Goal: Information Seeking & Learning: Learn about a topic

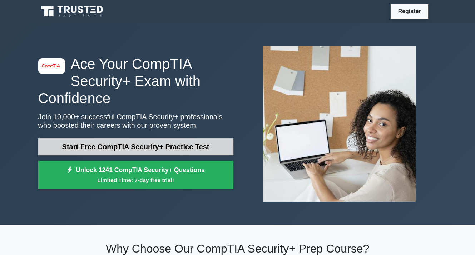
click at [157, 145] on link "Start Free CompTIA Security+ Practice Test" at bounding box center [135, 146] width 195 height 17
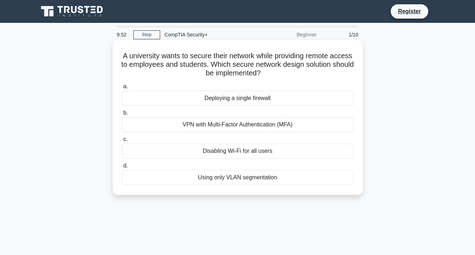
click at [222, 123] on div "VPN with Multi-Factor Authentication (MFA)" at bounding box center [238, 124] width 232 height 15
click at [122, 115] on input "b. VPN with Multi-Factor Authentication (MFA)" at bounding box center [122, 113] width 0 height 5
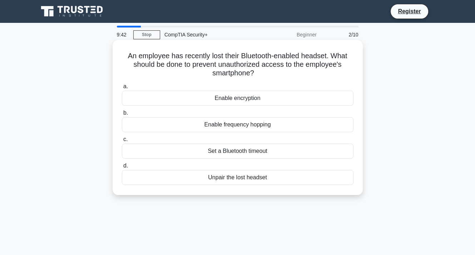
click at [257, 150] on div "Set a Bluetooth timeout" at bounding box center [238, 151] width 232 height 15
click at [122, 142] on input "c. Set a Bluetooth timeout" at bounding box center [122, 139] width 0 height 5
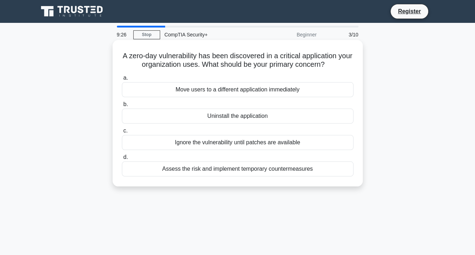
drag, startPoint x: 277, startPoint y: 169, endPoint x: 218, endPoint y: 168, distance: 59.3
click at [218, 168] on div "Assess the risk and implement temporary countermeasures" at bounding box center [238, 168] width 232 height 15
click at [122, 160] on input "d. Assess the risk and implement temporary countermeasures" at bounding box center [122, 157] width 0 height 5
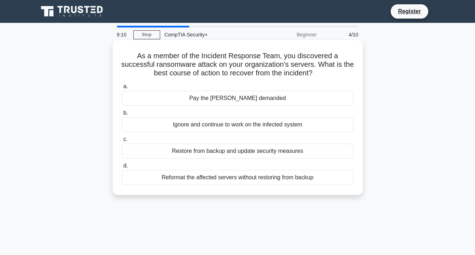
click at [282, 149] on div "Restore from backup and update security measures" at bounding box center [238, 151] width 232 height 15
click at [122, 142] on input "c. Restore from backup and update security measures" at bounding box center [122, 139] width 0 height 5
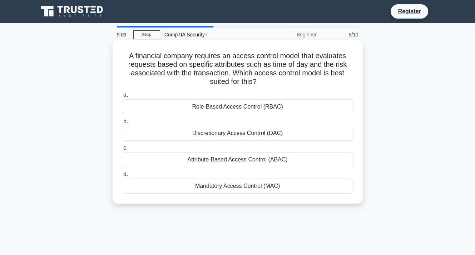
click at [249, 163] on div "Attribute-Based Access Control (ABAC)" at bounding box center [238, 159] width 232 height 15
click at [122, 150] on input "c. Attribute-Based Access Control (ABAC)" at bounding box center [122, 148] width 0 height 5
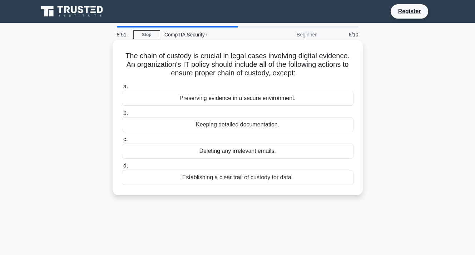
click at [241, 151] on div "Deleting any irrelevant emails." at bounding box center [238, 151] width 232 height 15
click at [122, 142] on input "c. Deleting any irrelevant emails." at bounding box center [122, 139] width 0 height 5
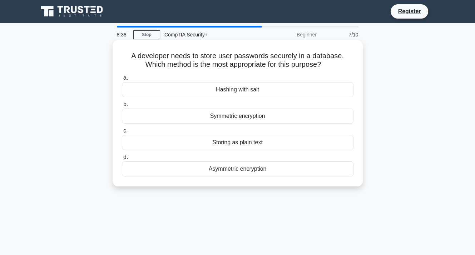
click at [241, 89] on div "Hashing with salt" at bounding box center [238, 89] width 232 height 15
click at [122, 80] on input "a. Hashing with salt" at bounding box center [122, 78] width 0 height 5
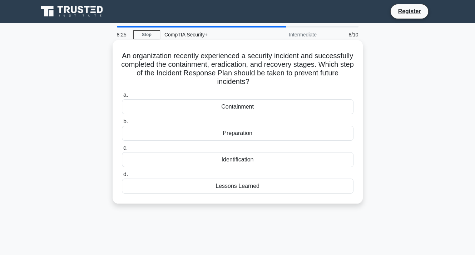
click at [249, 186] on div "Lessons Learned" at bounding box center [238, 186] width 232 height 15
click at [122, 177] on input "d. Lessons Learned" at bounding box center [122, 174] width 0 height 5
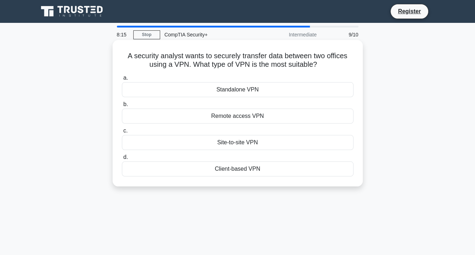
click at [241, 143] on div "Site-to-site VPN" at bounding box center [238, 142] width 232 height 15
click at [122, 133] on input "c. Site-to-site VPN" at bounding box center [122, 131] width 0 height 5
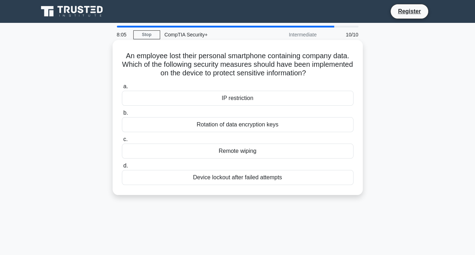
click at [246, 153] on div "Remote wiping" at bounding box center [238, 151] width 232 height 15
click at [122, 142] on input "c. Remote wiping" at bounding box center [122, 139] width 0 height 5
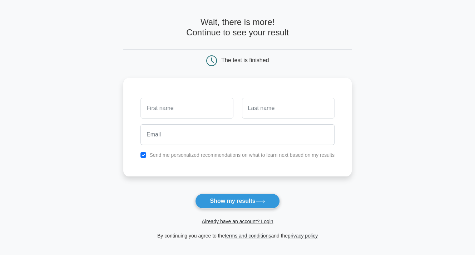
scroll to position [23, 0]
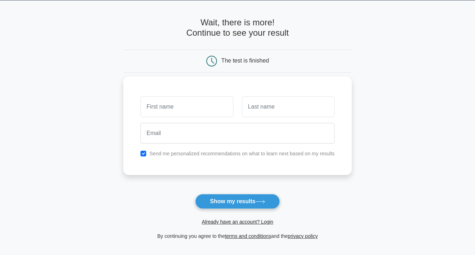
click at [166, 104] on input "text" at bounding box center [186, 106] width 93 height 21
type input "[PERSON_NAME]"
click at [264, 108] on input "text" at bounding box center [288, 106] width 93 height 21
type input "Van Leuven"
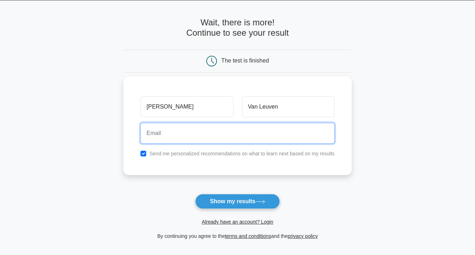
click at [196, 136] on input "email" at bounding box center [237, 133] width 194 height 21
type input "processkng@yahoo.com"
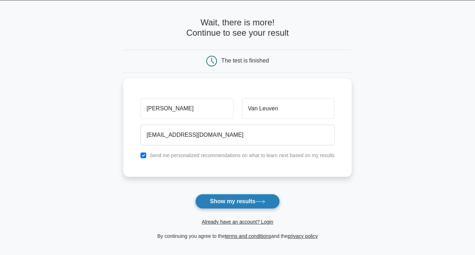
click at [243, 205] on button "Show my results" at bounding box center [237, 201] width 84 height 15
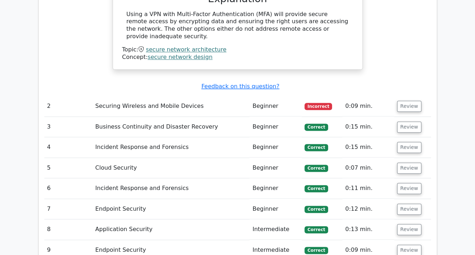
scroll to position [775, 0]
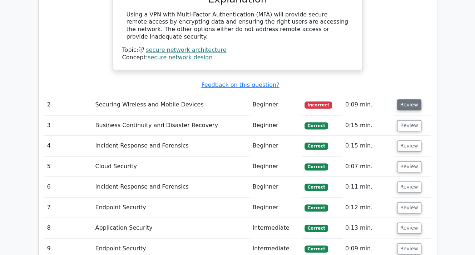
click at [410, 99] on button "Review" at bounding box center [409, 104] width 24 height 11
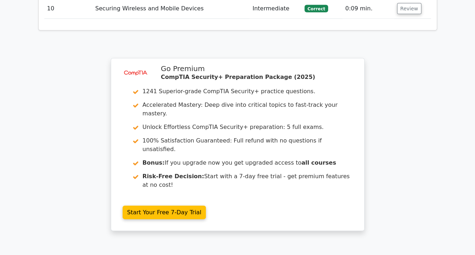
scroll to position [1289, 0]
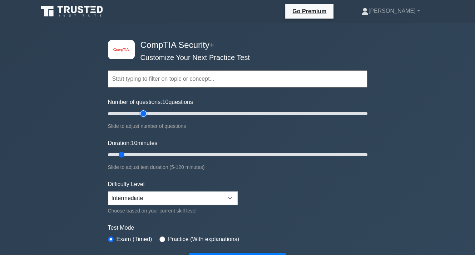
type input "30"
click at [140, 114] on input "Number of questions: 10 questions" at bounding box center [237, 113] width 259 height 9
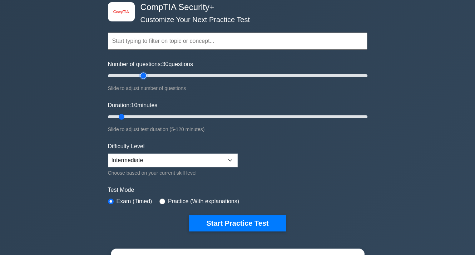
scroll to position [46, 0]
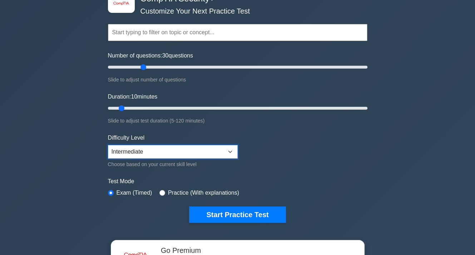
click at [230, 150] on select "Beginner Intermediate Expert" at bounding box center [173, 152] width 130 height 14
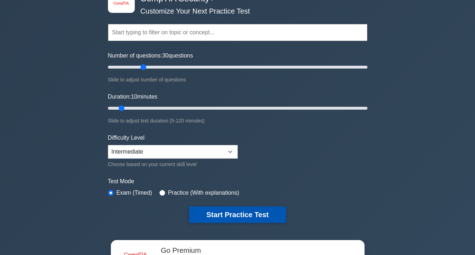
click at [234, 219] on button "Start Practice Test" at bounding box center [237, 215] width 96 height 16
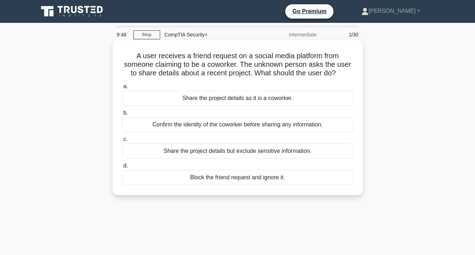
click at [282, 125] on div "Confirm the identity of the coworker before sharing any information." at bounding box center [238, 124] width 232 height 15
click at [122, 115] on input "b. Confirm the identity of the coworker before sharing any information." at bounding box center [122, 113] width 0 height 5
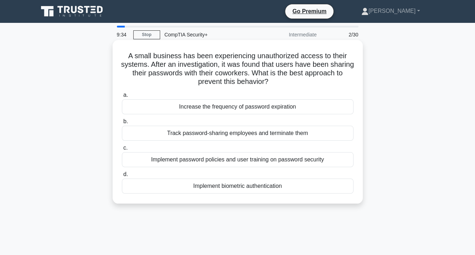
click at [306, 159] on div "Implement password policies and user training on password security" at bounding box center [238, 159] width 232 height 15
click at [122, 150] on input "c. Implement password policies and user training on password security" at bounding box center [122, 148] width 0 height 5
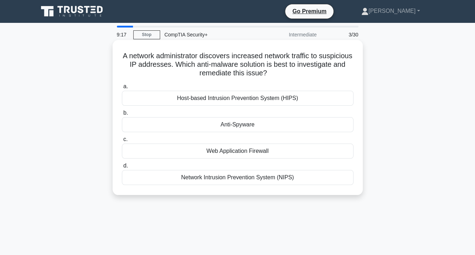
click at [248, 178] on div "Network Intrusion Prevention System (NIPS)" at bounding box center [238, 177] width 232 height 15
click at [122, 168] on input "d. Network Intrusion Prevention System (NIPS)" at bounding box center [122, 166] width 0 height 5
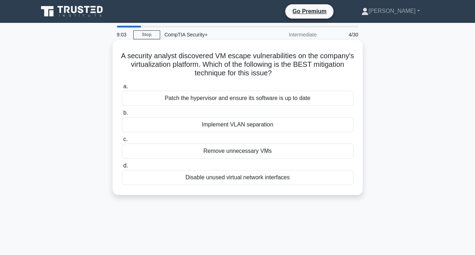
click at [268, 96] on div "Patch the hypervisor and ensure its software is up to date" at bounding box center [238, 98] width 232 height 15
click at [122, 89] on input "a. Patch the hypervisor and ensure its software is up to date" at bounding box center [122, 86] width 0 height 5
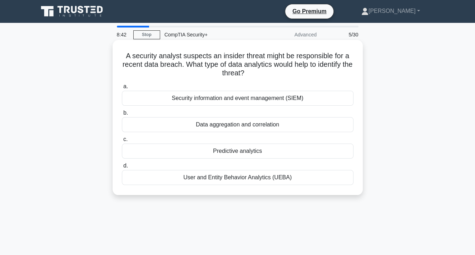
click at [248, 103] on div "Security information and event management (SIEM)" at bounding box center [238, 98] width 232 height 15
click at [122, 89] on input "a. Security information and event management (SIEM)" at bounding box center [122, 86] width 0 height 5
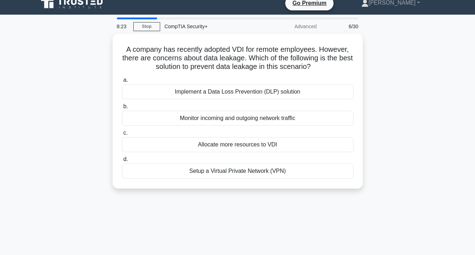
scroll to position [9, 0]
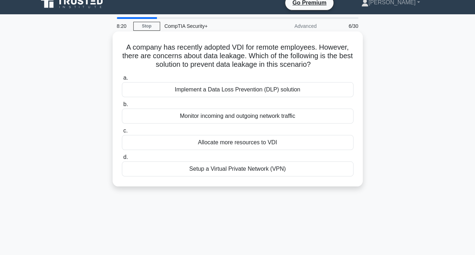
click at [267, 89] on div "Implement a Data Loss Prevention (DLP) solution" at bounding box center [238, 89] width 232 height 15
click at [122, 80] on input "a. Implement a Data Loss Prevention (DLP) solution" at bounding box center [122, 78] width 0 height 5
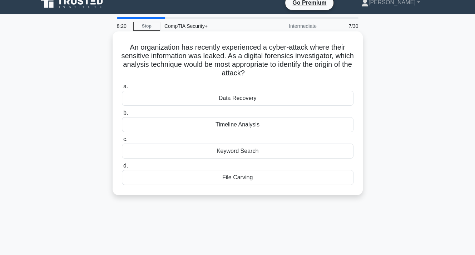
scroll to position [0, 0]
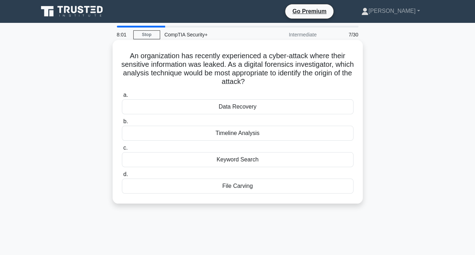
click at [254, 133] on div "Timeline Analysis" at bounding box center [238, 133] width 232 height 15
click at [122, 124] on input "b. Timeline Analysis" at bounding box center [122, 121] width 0 height 5
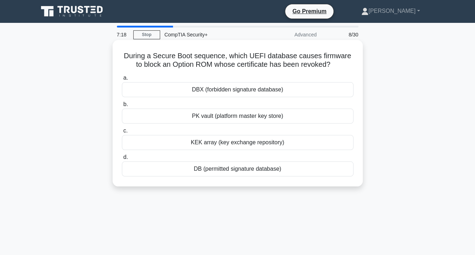
click at [252, 92] on div "DBX (forbidden signature database)" at bounding box center [238, 89] width 232 height 15
click at [122, 80] on input "a. DBX (forbidden signature database)" at bounding box center [122, 78] width 0 height 5
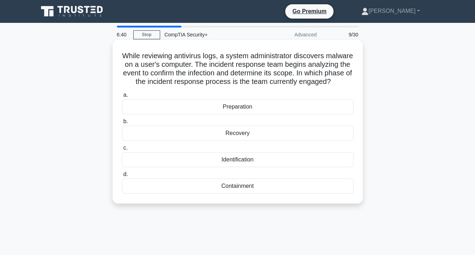
click at [235, 114] on div "Preparation" at bounding box center [238, 106] width 232 height 15
click at [122, 98] on input "a. Preparation" at bounding box center [122, 95] width 0 height 5
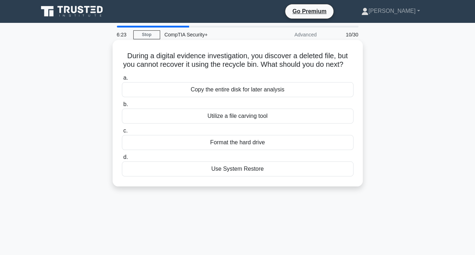
click at [250, 95] on div "Copy the entire disk for later analysis" at bounding box center [238, 89] width 232 height 15
click at [122, 80] on input "a. Copy the entire disk for later analysis" at bounding box center [122, 78] width 0 height 5
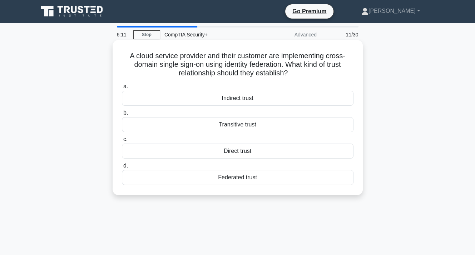
click at [254, 176] on div "Federated trust" at bounding box center [238, 177] width 232 height 15
click at [122, 168] on input "d. Federated trust" at bounding box center [122, 166] width 0 height 5
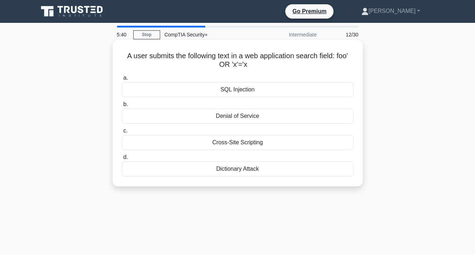
click at [254, 146] on div "Cross-Site Scripting" at bounding box center [238, 142] width 232 height 15
click at [122, 133] on input "c. Cross-Site Scripting" at bounding box center [122, 131] width 0 height 5
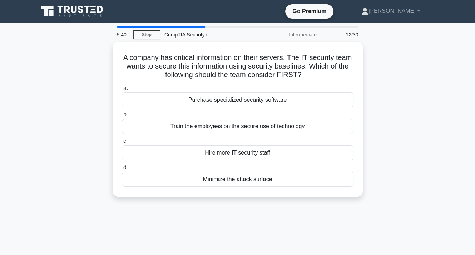
click at [254, 146] on div "Hire more IT security staff" at bounding box center [238, 152] width 232 height 15
click at [122, 144] on input "c. Hire more IT security staff" at bounding box center [122, 141] width 0 height 5
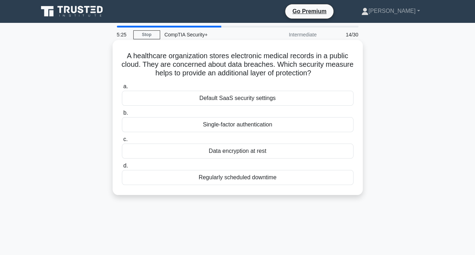
click at [254, 155] on div "Data encryption at rest" at bounding box center [238, 151] width 232 height 15
click at [122, 142] on input "c. Data encryption at rest" at bounding box center [122, 139] width 0 height 5
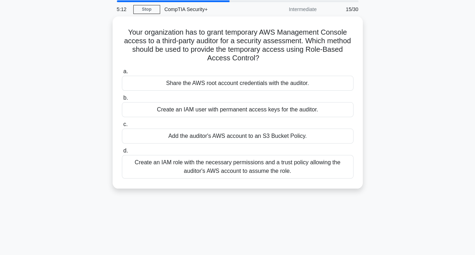
scroll to position [26, 0]
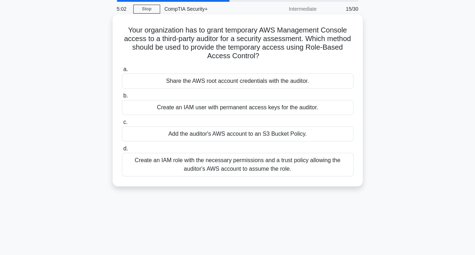
click at [247, 160] on div "Create an IAM role with the necessary permissions and a trust policy allowing t…" at bounding box center [238, 165] width 232 height 24
click at [122, 151] on input "d. Create an IAM role with the necessary permissions and a trust policy allowin…" at bounding box center [122, 148] width 0 height 5
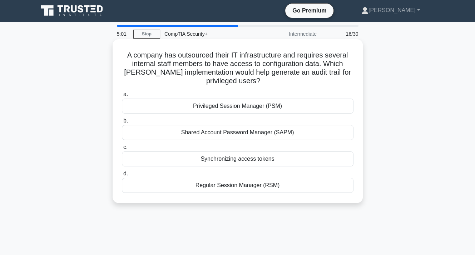
scroll to position [0, 0]
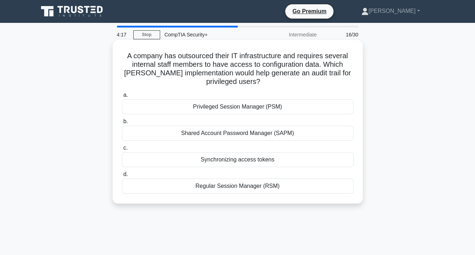
click at [237, 106] on div "Privileged Session Manager (PSM)" at bounding box center [238, 106] width 232 height 15
click at [122, 98] on input "a. Privileged Session Manager (PSM)" at bounding box center [122, 95] width 0 height 5
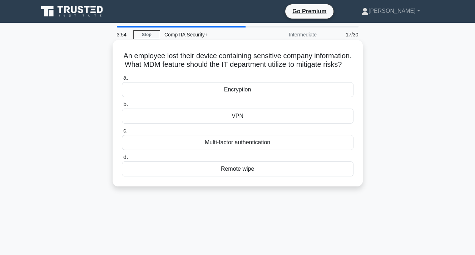
click at [234, 97] on div "Encryption" at bounding box center [238, 89] width 232 height 15
click at [122, 80] on input "a. Encryption" at bounding box center [122, 78] width 0 height 5
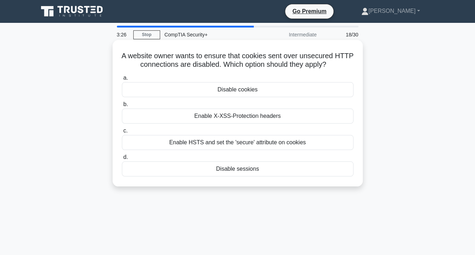
click at [247, 89] on div "Disable cookies" at bounding box center [238, 89] width 232 height 15
click at [122, 80] on input "a. Disable cookies" at bounding box center [122, 78] width 0 height 5
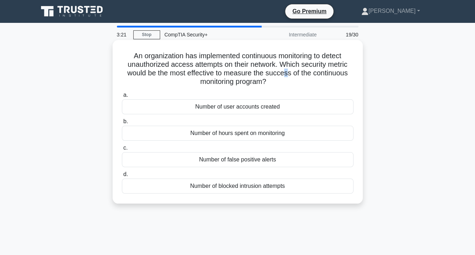
click at [283, 74] on h5 "An organization has implemented continuous monitoring to detect unauthorized ac…" at bounding box center [237, 68] width 233 height 35
click at [273, 187] on div "Number of blocked intrusion attempts" at bounding box center [238, 186] width 232 height 15
click at [122, 177] on input "d. Number of blocked intrusion attempts" at bounding box center [122, 174] width 0 height 5
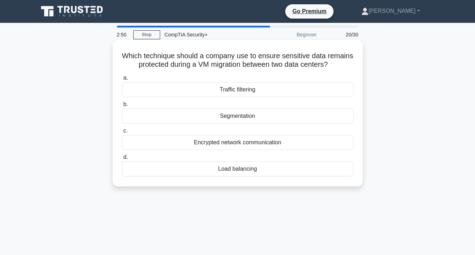
click at [259, 150] on div "Encrypted network communication" at bounding box center [238, 142] width 232 height 15
click at [122, 133] on input "c. Encrypted network communication" at bounding box center [122, 131] width 0 height 5
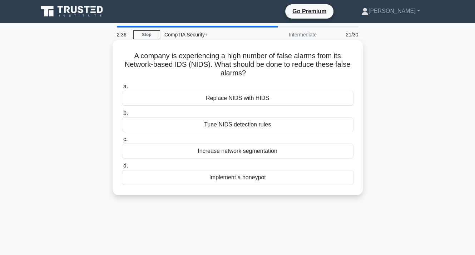
click at [264, 125] on div "Tune NIDS detection rules" at bounding box center [238, 124] width 232 height 15
click at [122, 115] on input "b. Tune NIDS detection rules" at bounding box center [122, 113] width 0 height 5
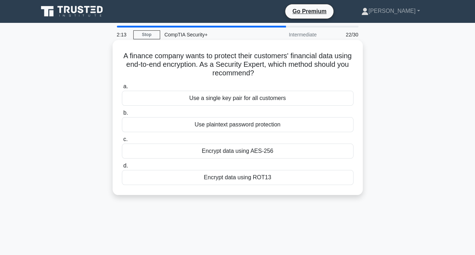
click at [260, 150] on div "Encrypt data using AES-256" at bounding box center [238, 151] width 232 height 15
click at [122, 142] on input "c. Encrypt data using AES-256" at bounding box center [122, 139] width 0 height 5
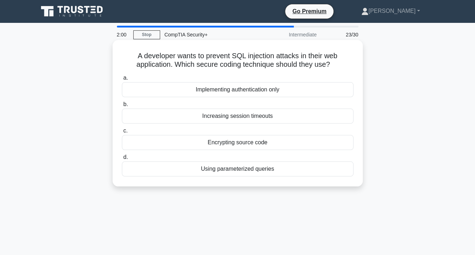
click at [250, 140] on div "Encrypting source code" at bounding box center [238, 142] width 232 height 15
click at [122, 133] on input "c. Encrypting source code" at bounding box center [122, 131] width 0 height 5
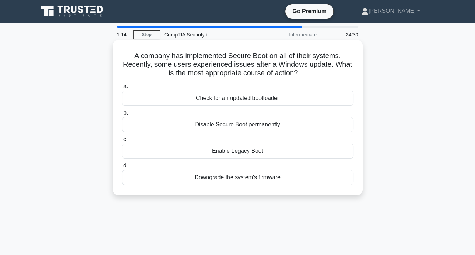
click at [256, 98] on div "Check for an updated bootloader" at bounding box center [238, 98] width 232 height 15
click at [122, 89] on input "a. Check for an updated bootloader" at bounding box center [122, 86] width 0 height 5
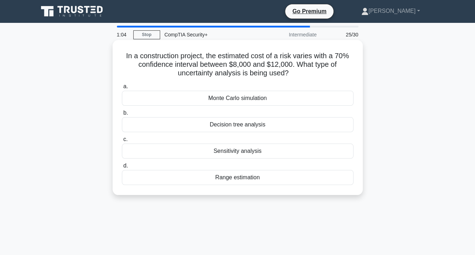
click at [249, 175] on div "Range estimation" at bounding box center [238, 177] width 232 height 15
click at [122, 168] on input "d. Range estimation" at bounding box center [122, 166] width 0 height 5
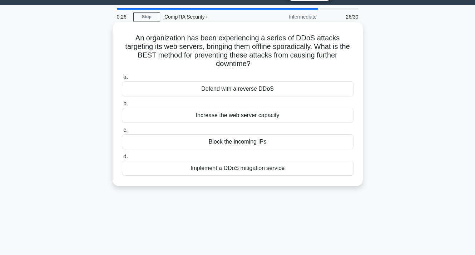
scroll to position [20, 0]
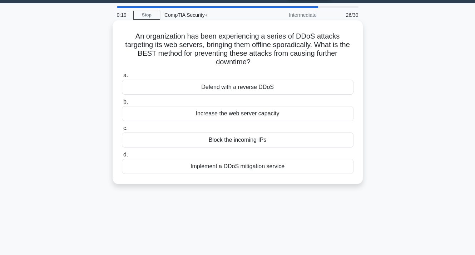
click at [238, 141] on div "Block the incoming IPs" at bounding box center [238, 140] width 232 height 15
click at [122, 131] on input "c. Block the incoming IPs" at bounding box center [122, 128] width 0 height 5
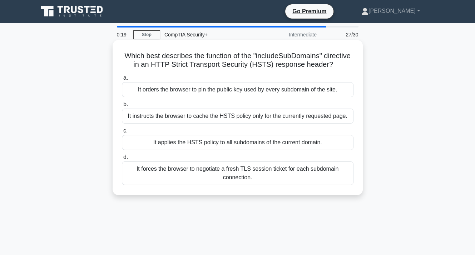
scroll to position [0, 0]
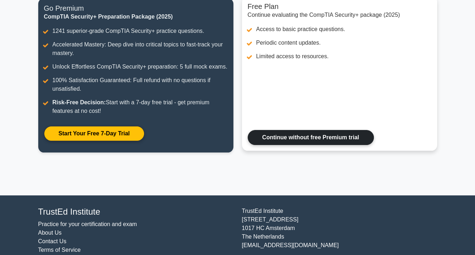
scroll to position [100, 0]
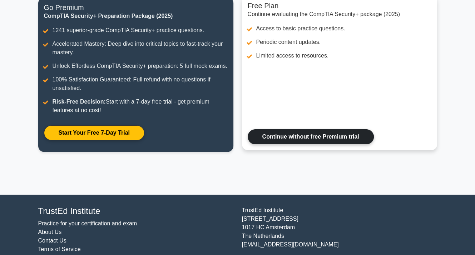
click at [304, 140] on link "Continue without free Premium trial" at bounding box center [311, 136] width 126 height 15
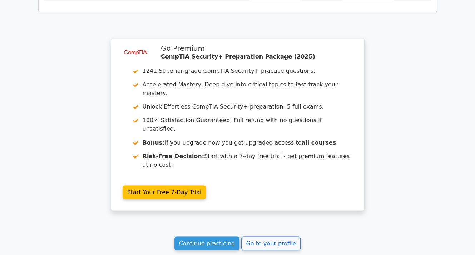
scroll to position [1096, 0]
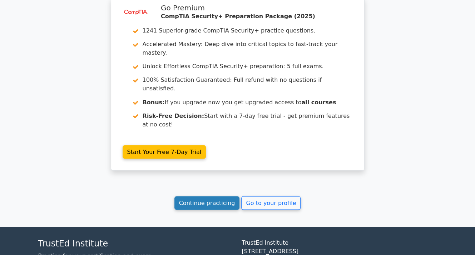
click at [207, 196] on link "Continue practicing" at bounding box center [206, 203] width 65 height 14
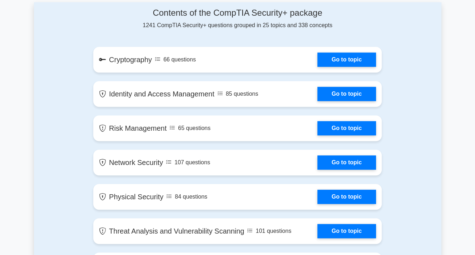
scroll to position [458, 0]
